Goal: Task Accomplishment & Management: Use online tool/utility

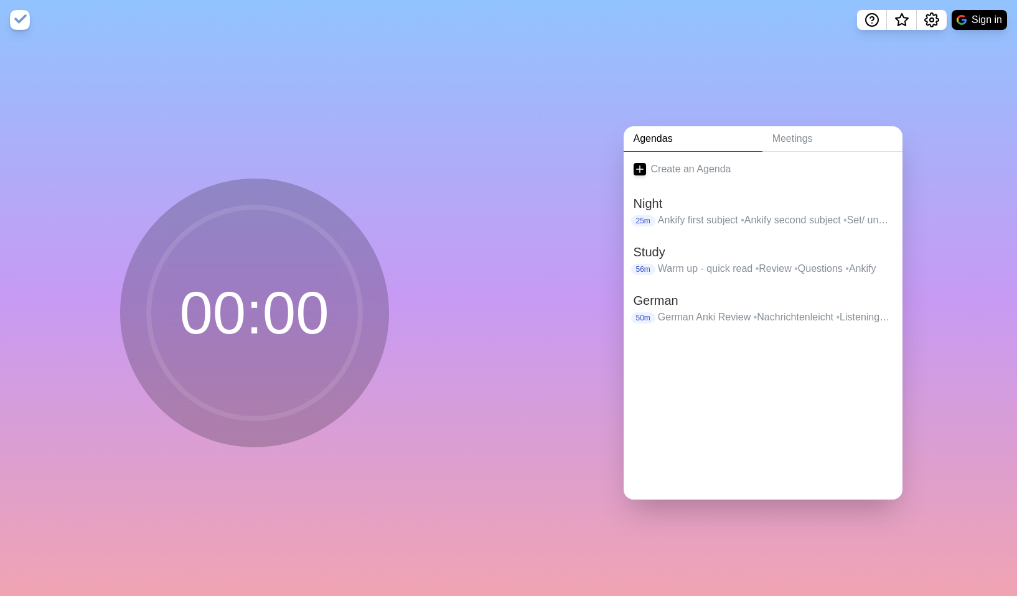
click at [223, 179] on div "00 : 00" at bounding box center [254, 313] width 269 height 269
click at [981, 9] on nav "Sign in" at bounding box center [508, 20] width 1017 height 40
click at [985, 16] on button "Sign in" at bounding box center [979, 20] width 55 height 20
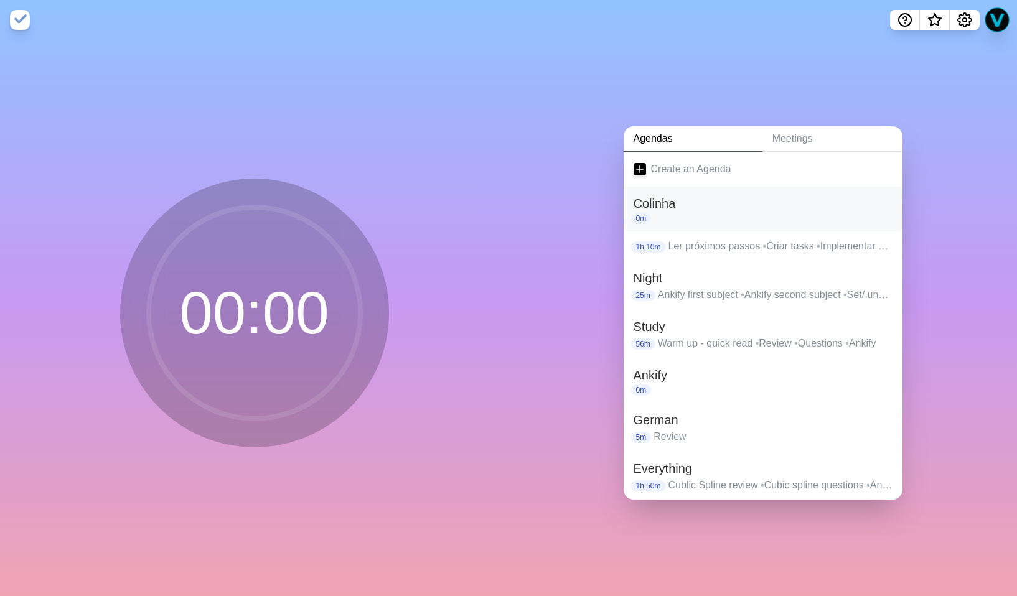
click at [703, 213] on div "0m" at bounding box center [763, 218] width 259 height 11
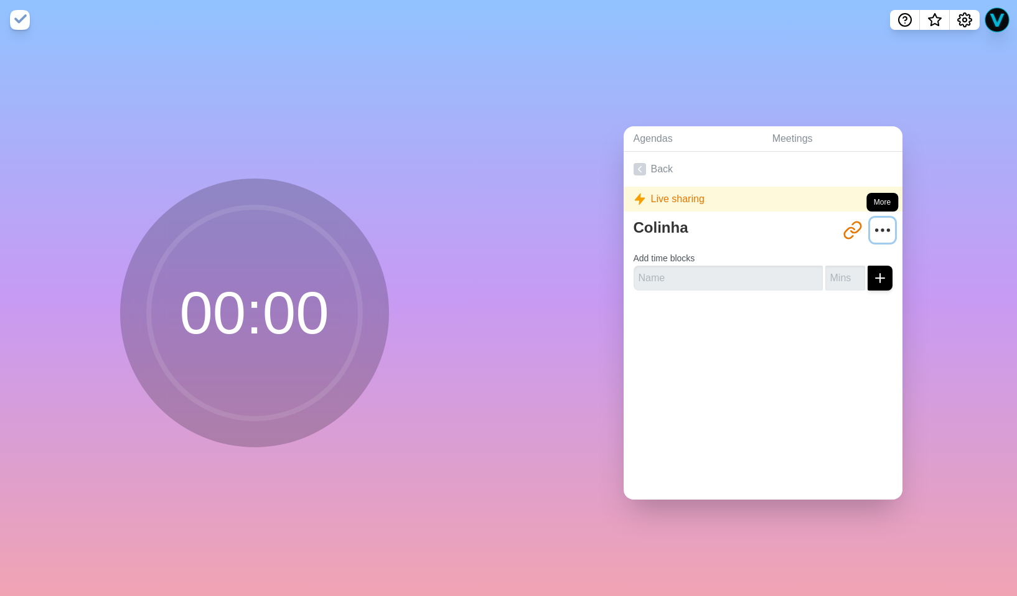
click at [873, 228] on icon "More" at bounding box center [883, 230] width 20 height 20
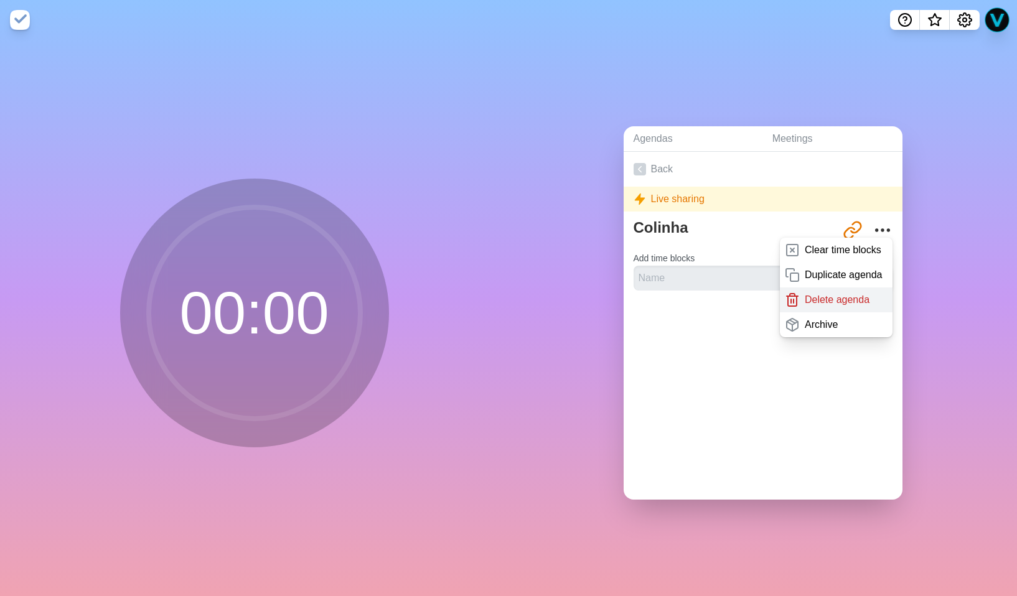
click at [832, 299] on p "Delete agenda" at bounding box center [837, 300] width 65 height 15
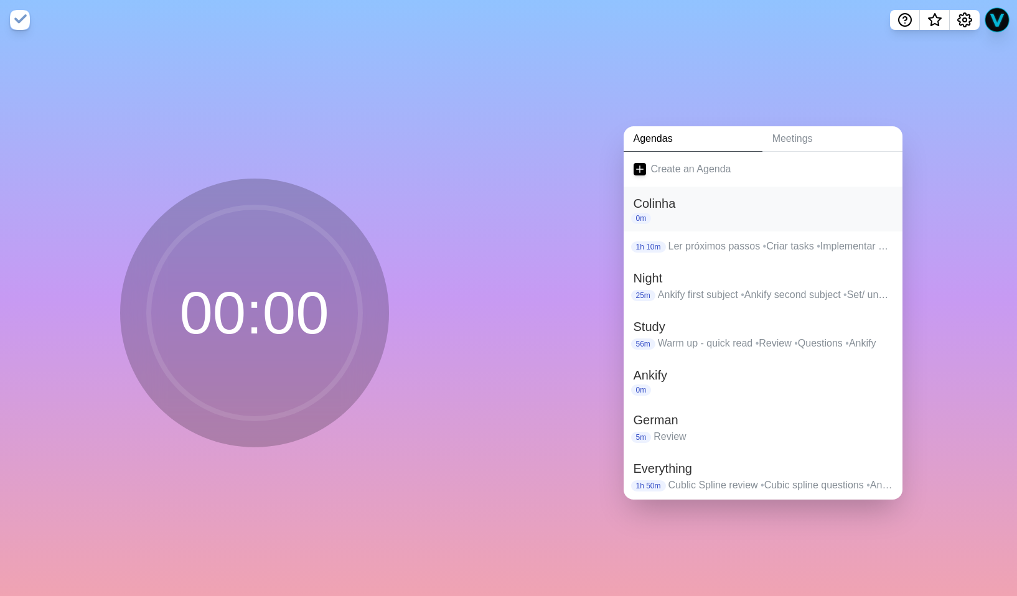
click at [734, 196] on h2 "Colinha" at bounding box center [763, 203] width 259 height 19
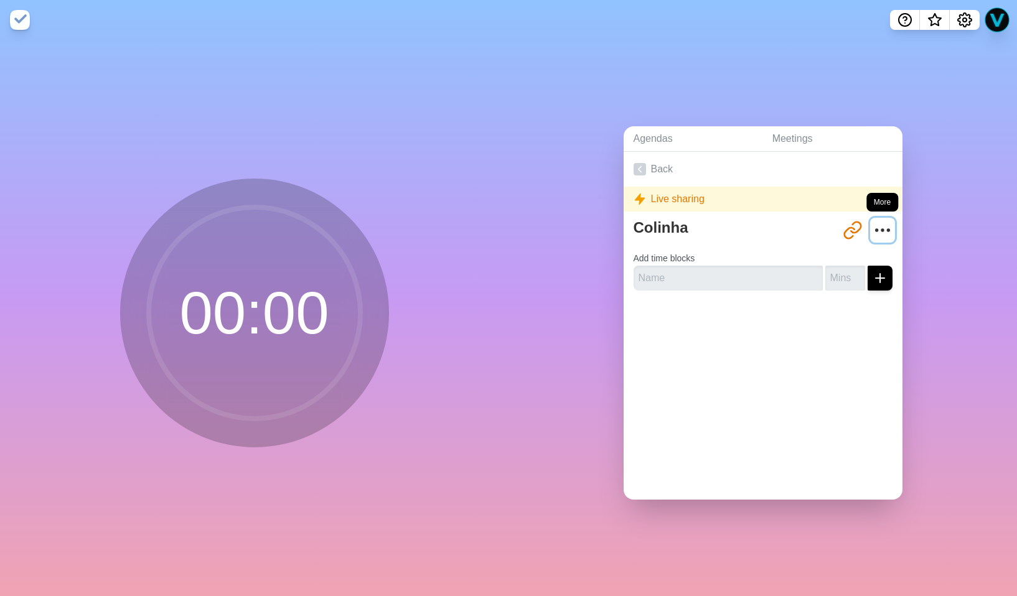
click at [876, 222] on icon "More" at bounding box center [883, 230] width 20 height 20
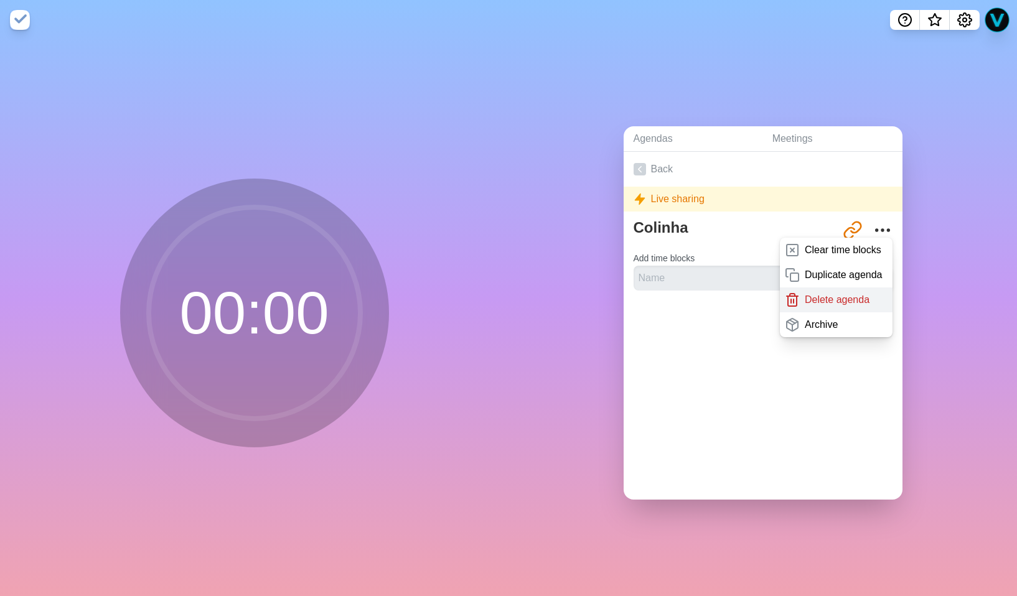
click at [805, 300] on p "Delete agenda" at bounding box center [837, 300] width 65 height 15
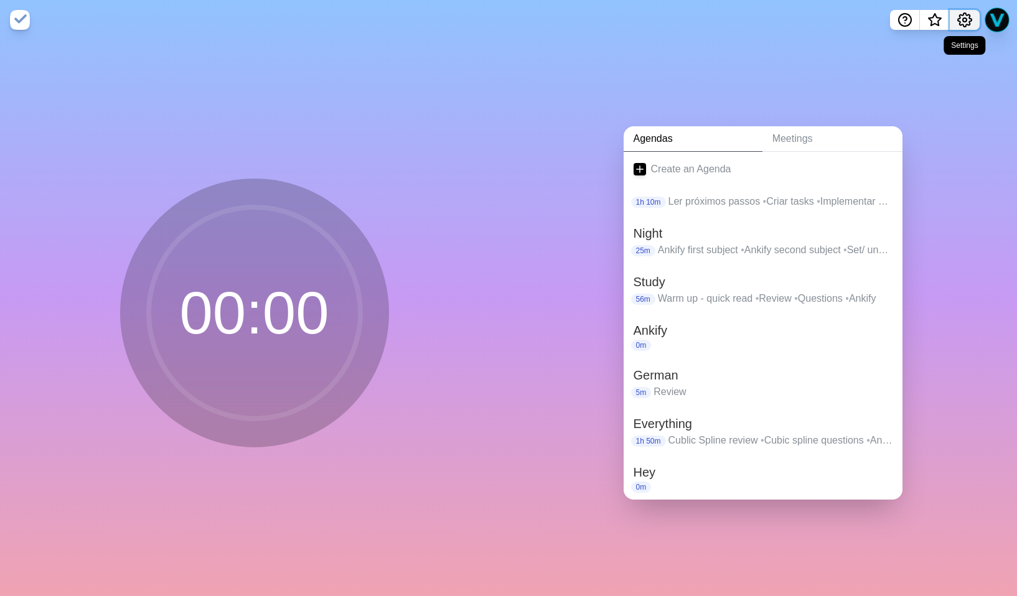
click at [965, 17] on icon "Settings" at bounding box center [964, 19] width 15 height 15
click at [902, 50] on p "Preferences" at bounding box center [924, 47] width 54 height 15
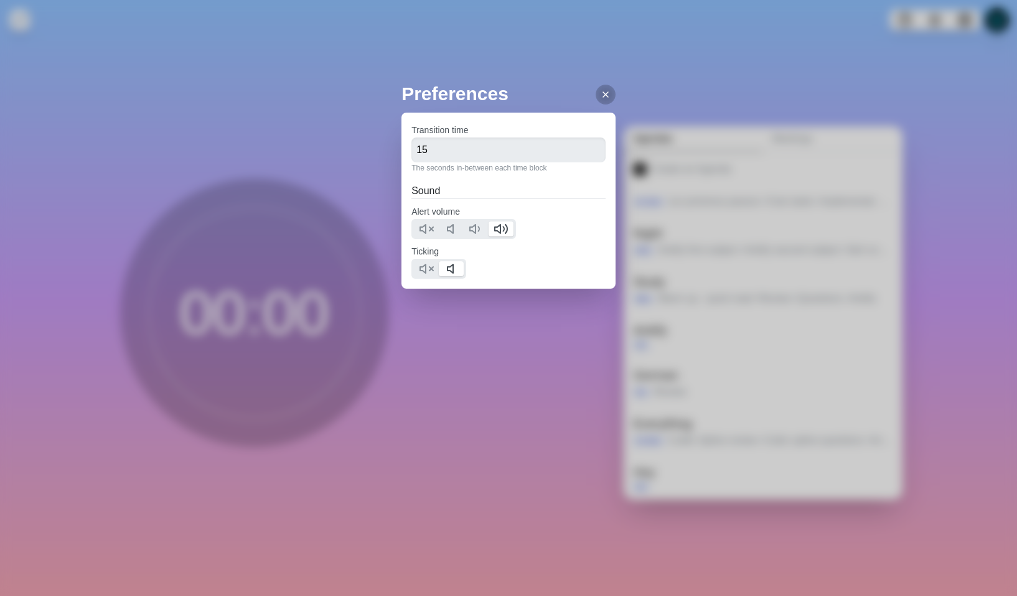
click at [642, 175] on div "Preferences Transition time 15 The seconds in-between each time block Sound Ale…" at bounding box center [508, 298] width 1017 height 596
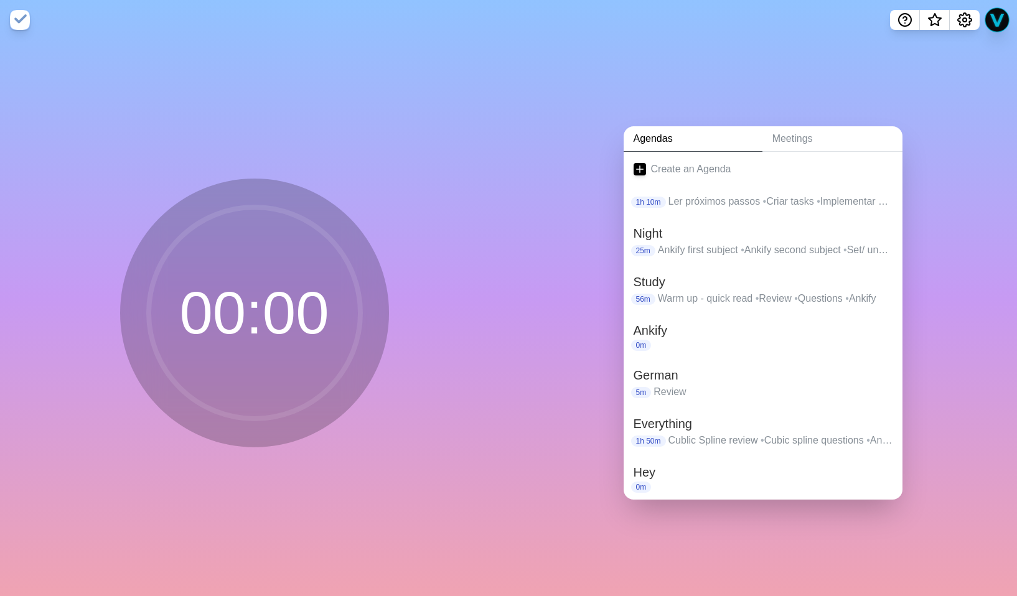
click at [956, 22] on div "Preferences Transition time 15 The seconds in-between each time block Sound Ale…" at bounding box center [508, 298] width 1017 height 596
click at [970, 23] on icon "Settings" at bounding box center [965, 20] width 14 height 14
click at [937, 77] on p "Manage cookies" at bounding box center [933, 72] width 73 height 15
click at [906, 17] on icon "Help" at bounding box center [905, 19] width 4 height 4
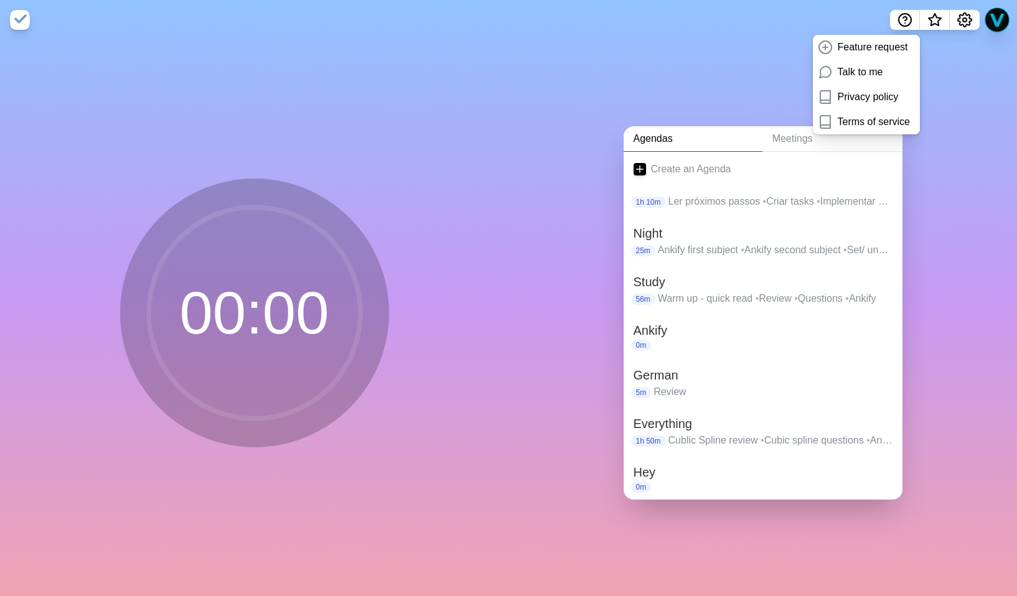
click at [924, 88] on div "Agendas Meetings Create an Agenda 1h 10m Ler próximos passos • Criar tasks • Im…" at bounding box center [763, 318] width 509 height 556
click at [930, 86] on div "Agendas Meetings Create an Agenda 1h 10m Ler próximos passos • Criar tasks • Im…" at bounding box center [763, 318] width 509 height 556
click at [16, 17] on img at bounding box center [20, 20] width 20 height 20
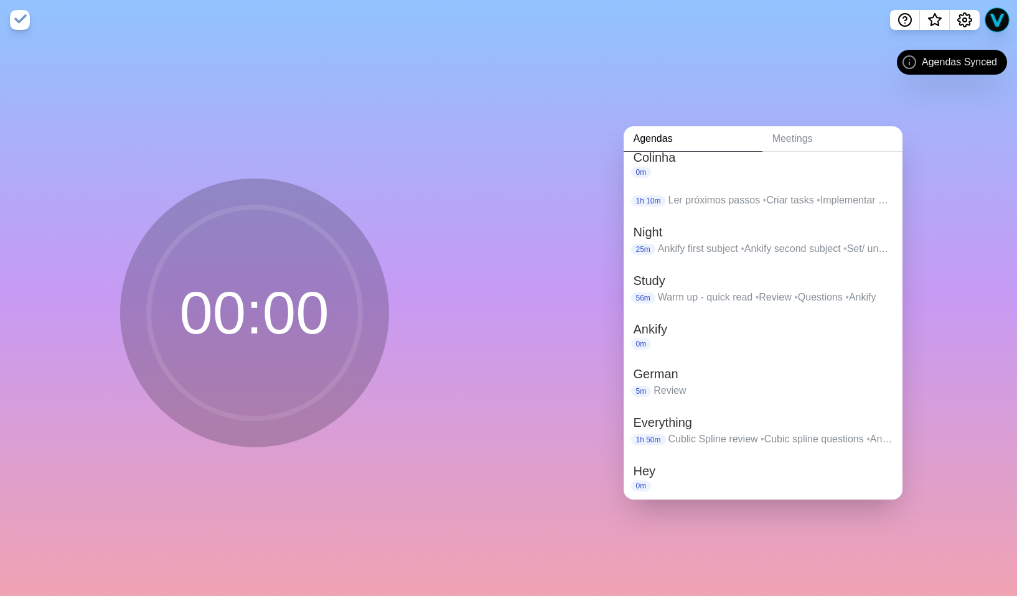
scroll to position [94, 0]
